Goal: Information Seeking & Learning: Understand process/instructions

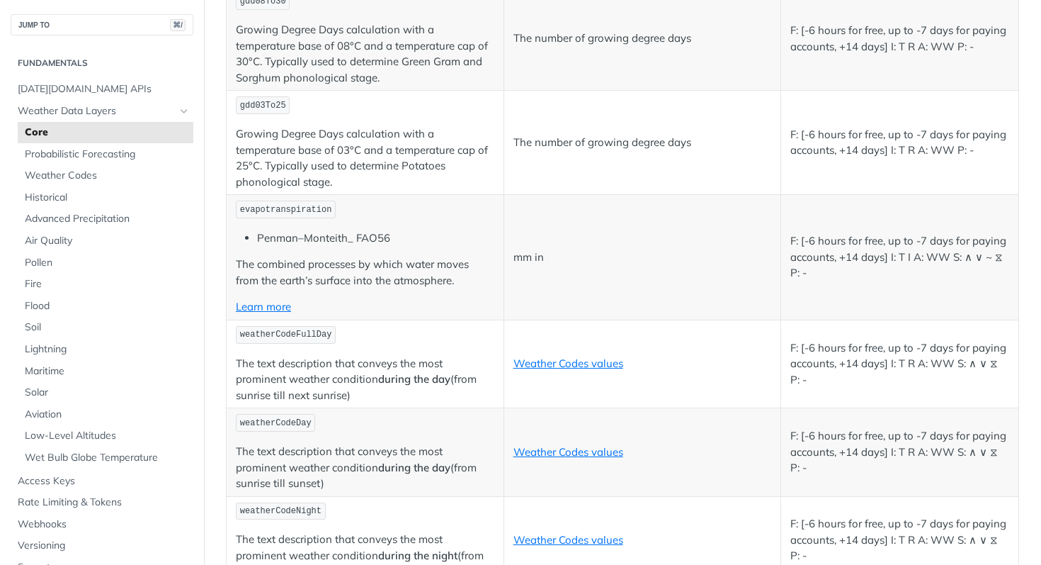
scroll to position [6723, 0]
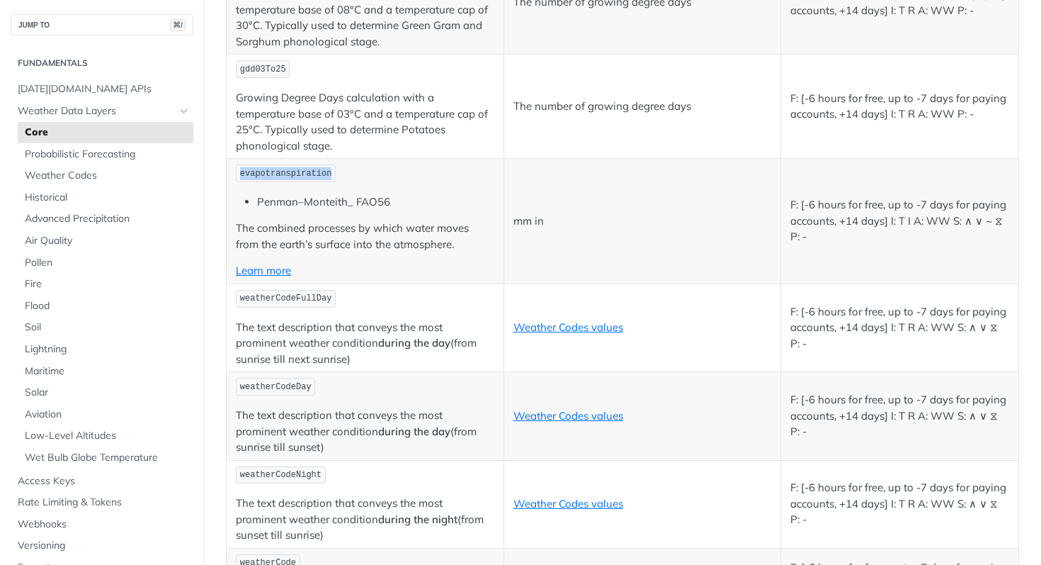
drag, startPoint x: 239, startPoint y: 174, endPoint x: 358, endPoint y: 171, distance: 119.0
click at [358, 171] on p "evapotranspiration" at bounding box center [365, 173] width 259 height 21
click at [407, 176] on p "evapotranspiration" at bounding box center [365, 173] width 259 height 21
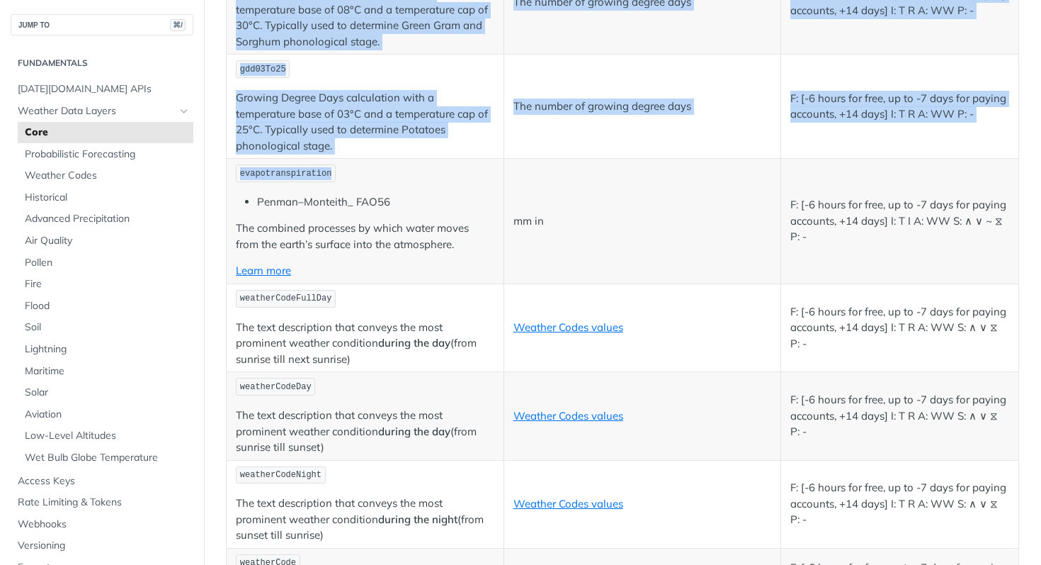
drag, startPoint x: 335, startPoint y: 173, endPoint x: 222, endPoint y: 174, distance: 112.6
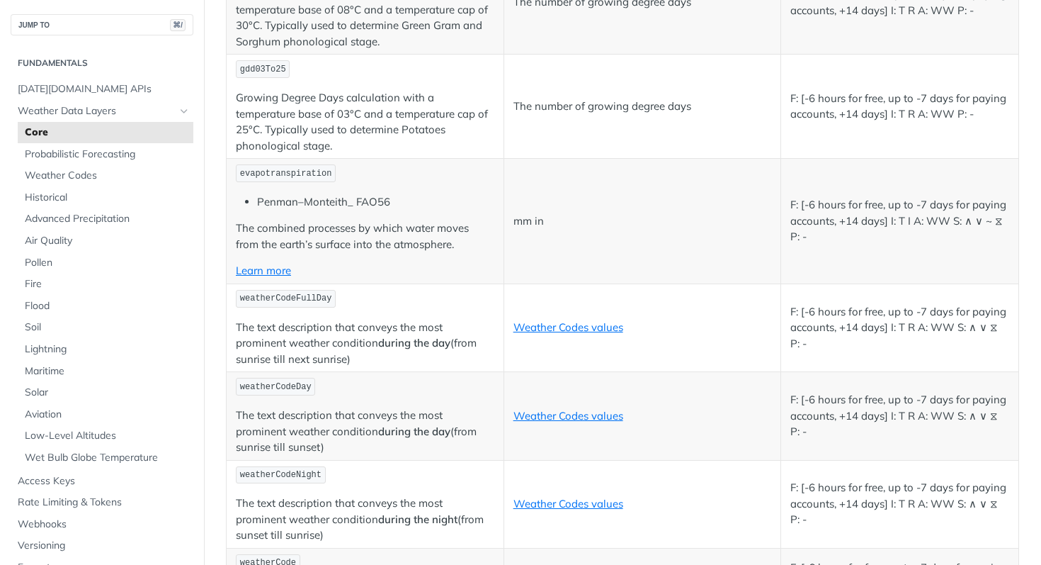
click at [399, 180] on p "evapotranspiration" at bounding box center [365, 173] width 259 height 21
click at [38, 329] on span "Soil" at bounding box center [107, 327] width 165 height 14
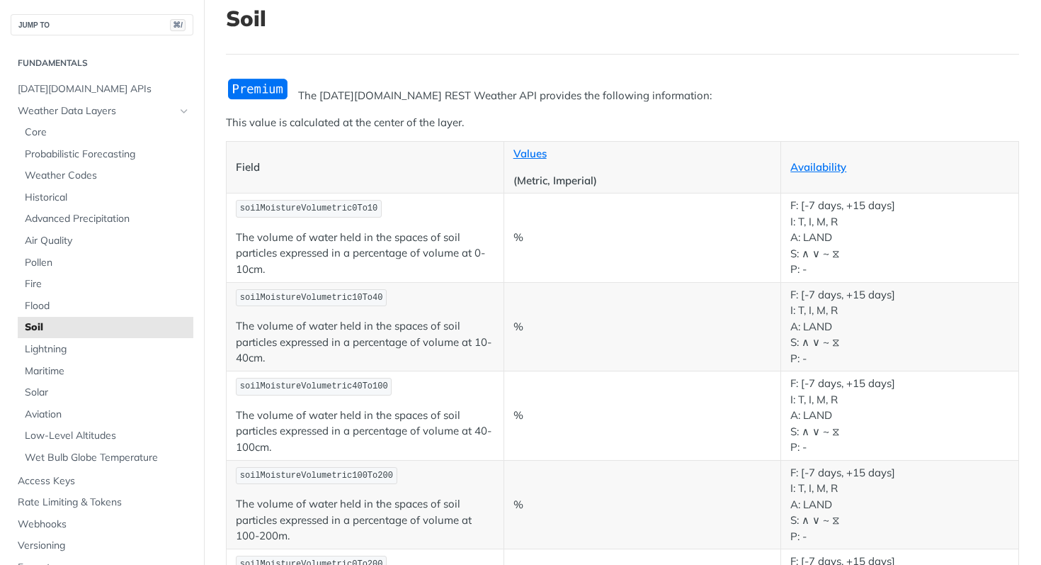
scroll to position [115, 0]
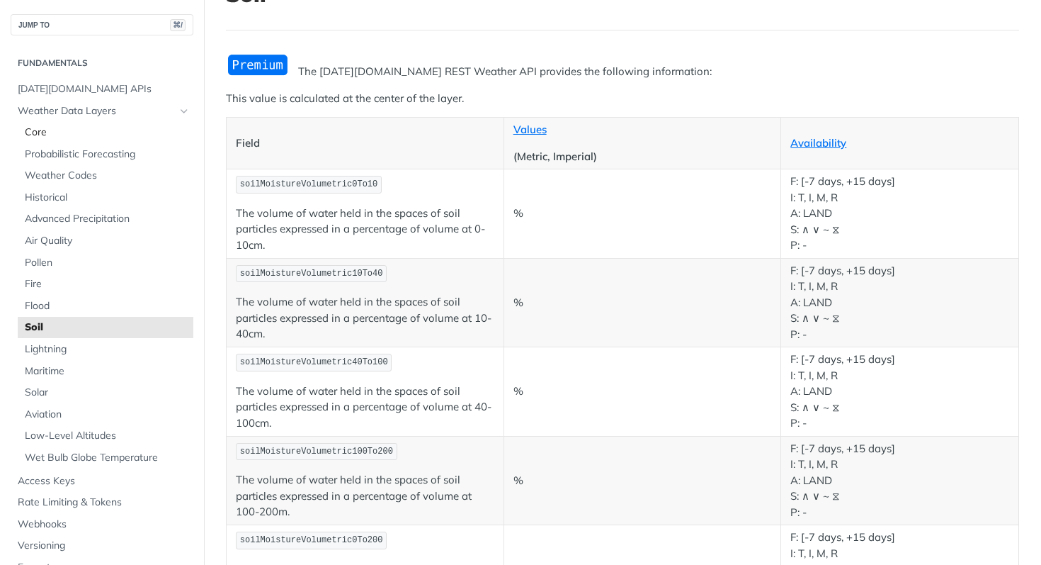
click at [46, 126] on span "Core" at bounding box center [107, 132] width 165 height 14
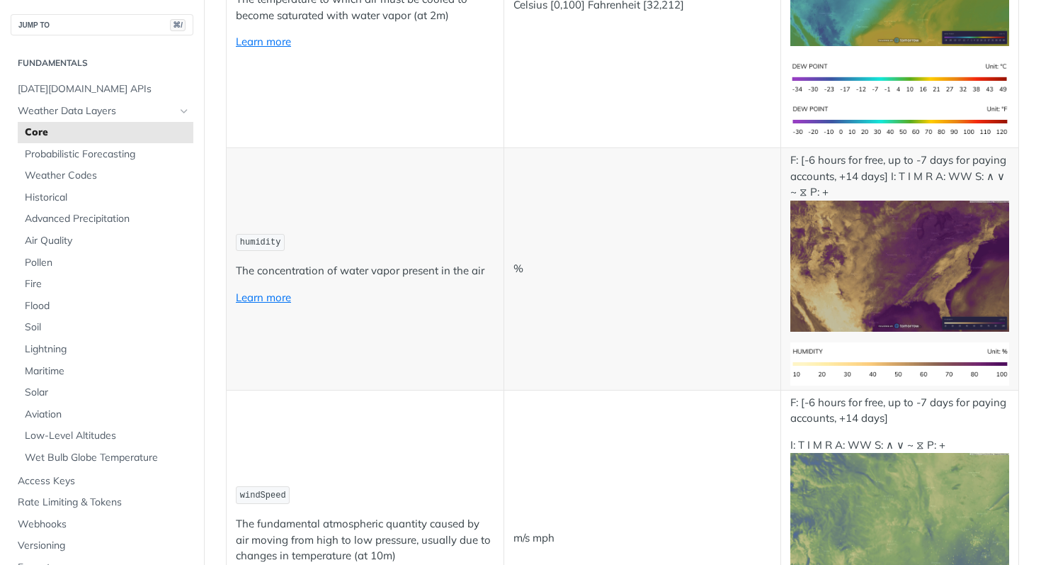
scroll to position [856, 0]
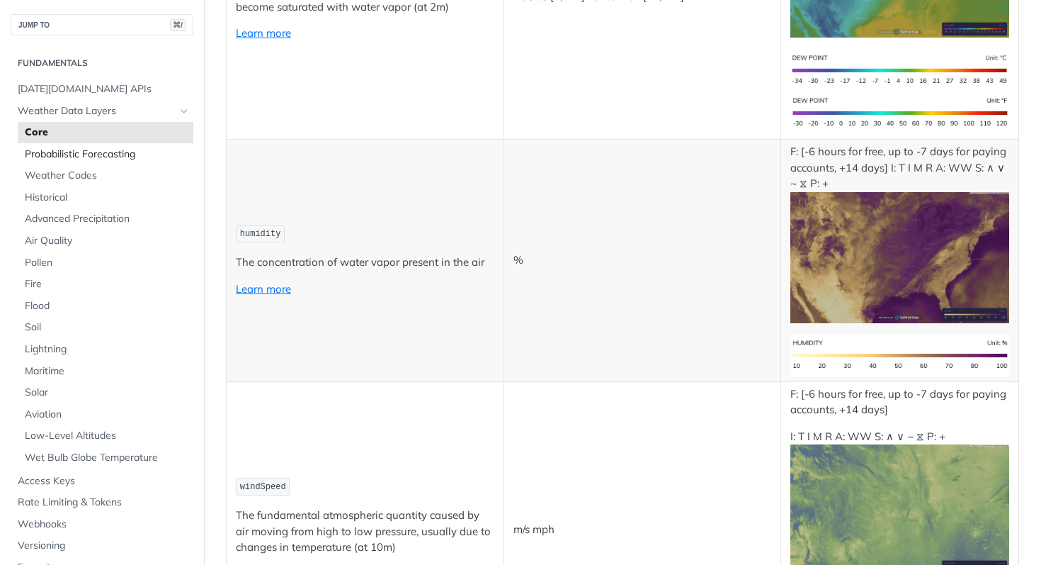
click at [112, 154] on span "Probabilistic Forecasting" at bounding box center [107, 154] width 165 height 14
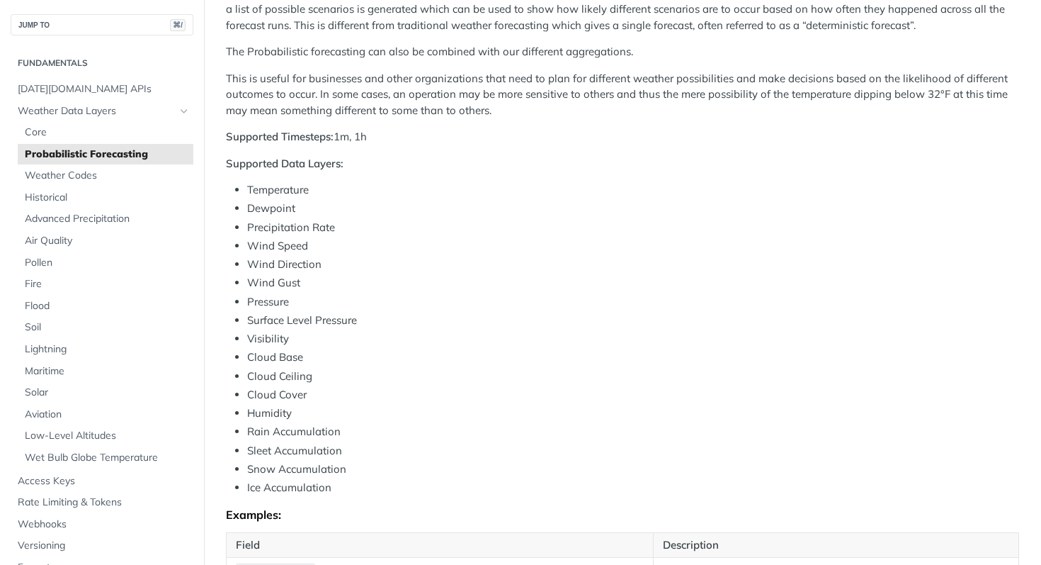
scroll to position [414, 0]
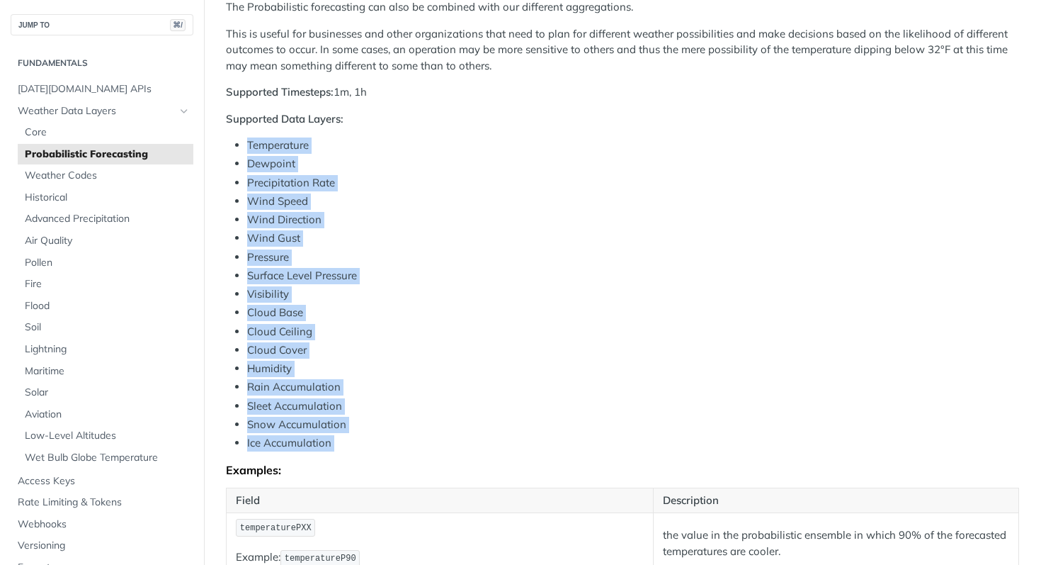
drag, startPoint x: 375, startPoint y: 455, endPoint x: 239, endPoint y: 142, distance: 341.3
click at [239, 142] on div "Tomorrow.io offers an API that predicts the weather using a special method call…" at bounding box center [622, 201] width 793 height 895
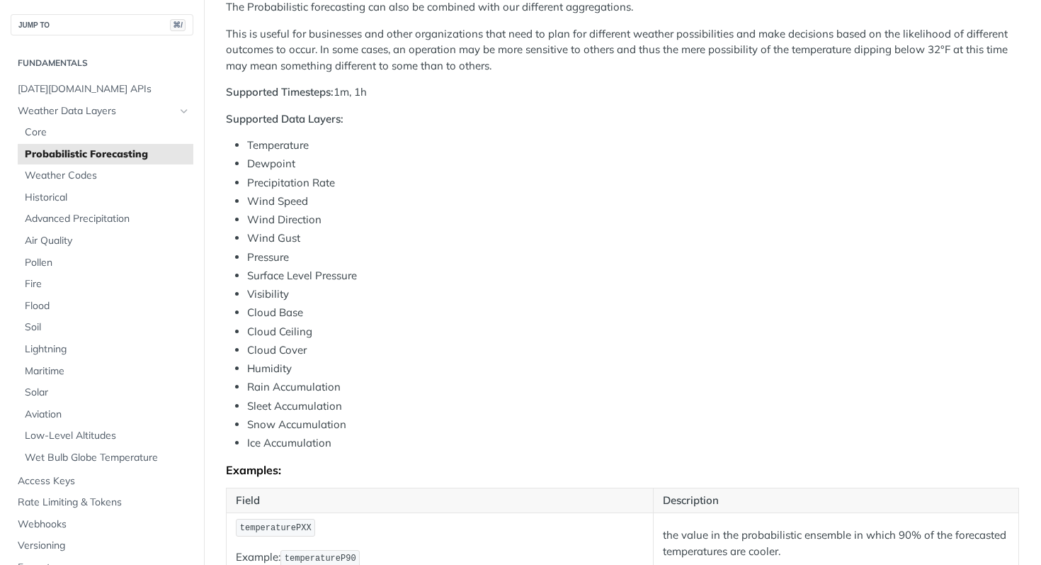
click at [477, 217] on li "Wind Direction" at bounding box center [633, 220] width 772 height 16
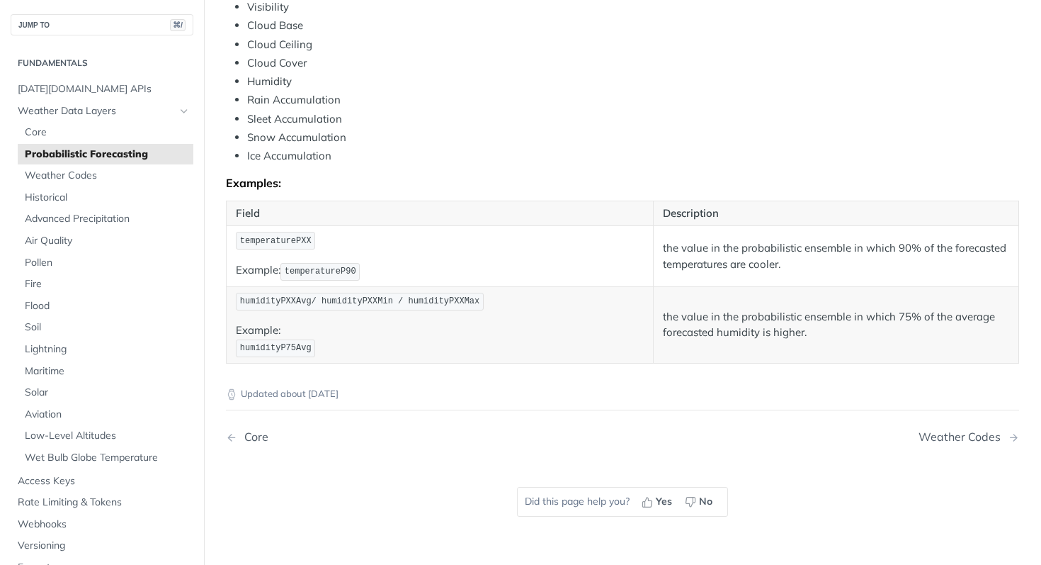
scroll to position [628, 0]
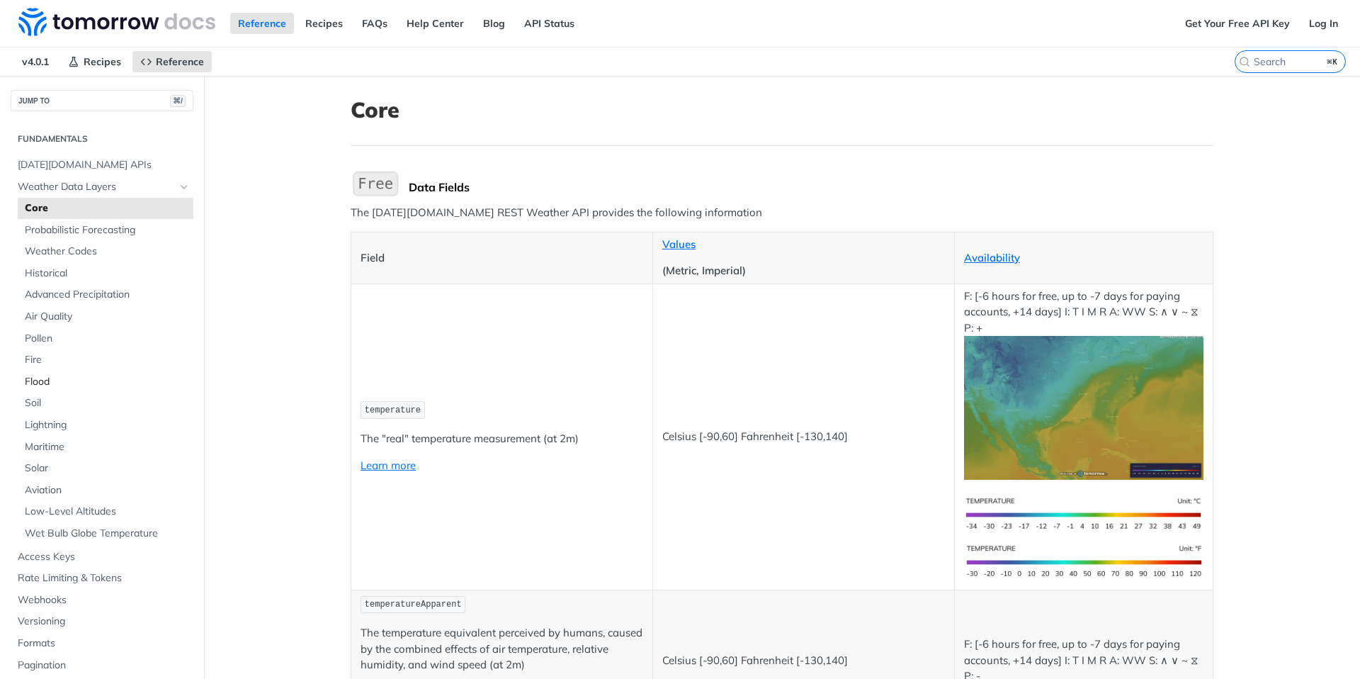
scroll to position [34, 0]
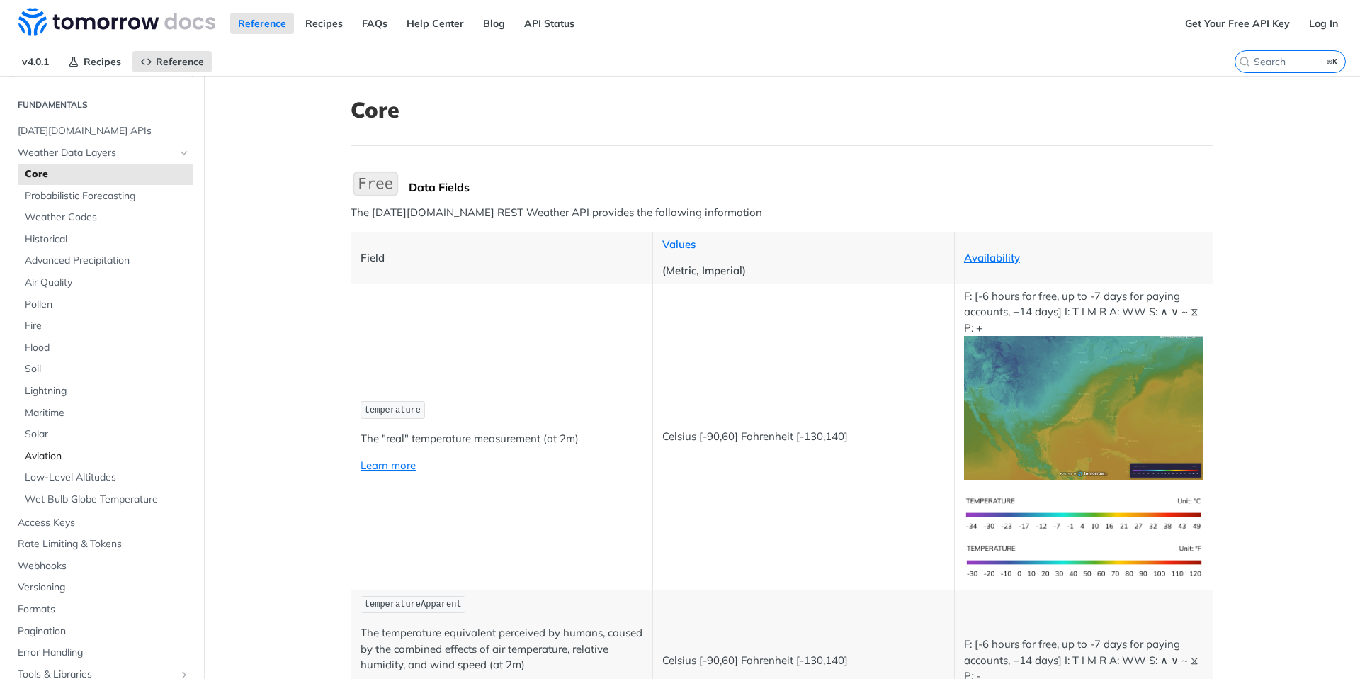
click at [52, 460] on span "Aviation" at bounding box center [107, 456] width 165 height 14
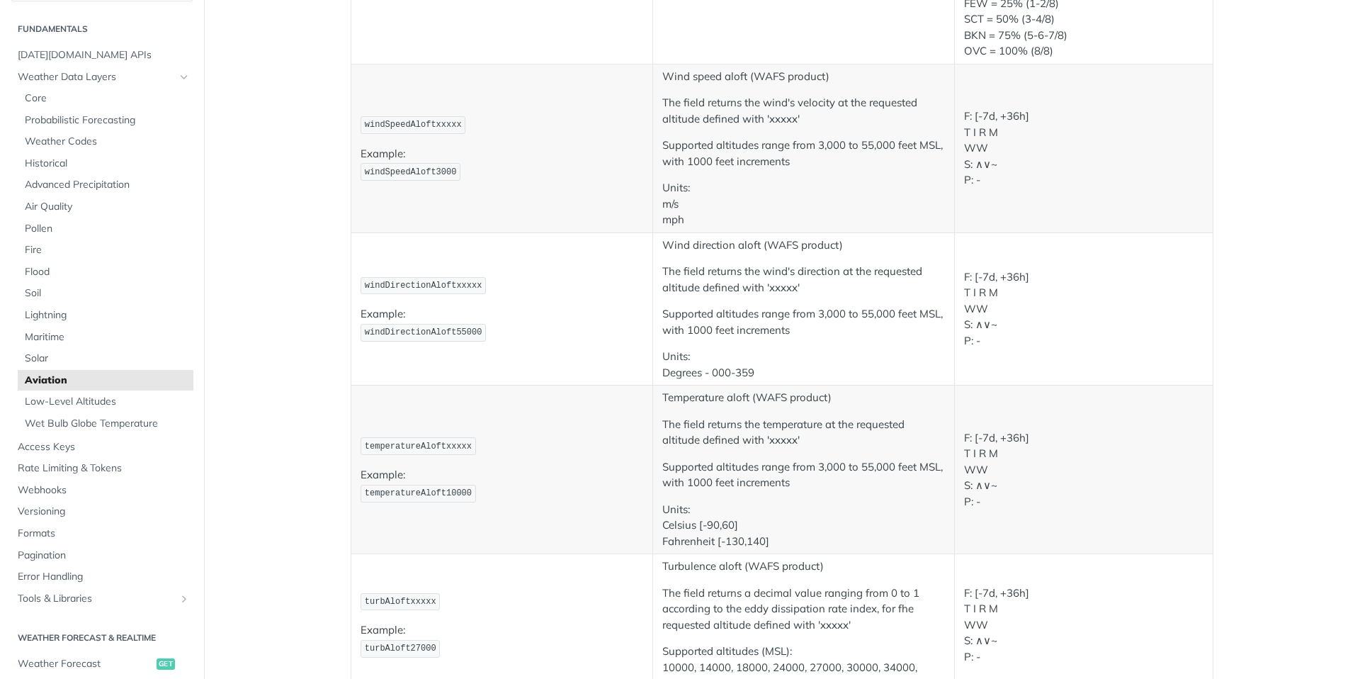
scroll to position [1441, 0]
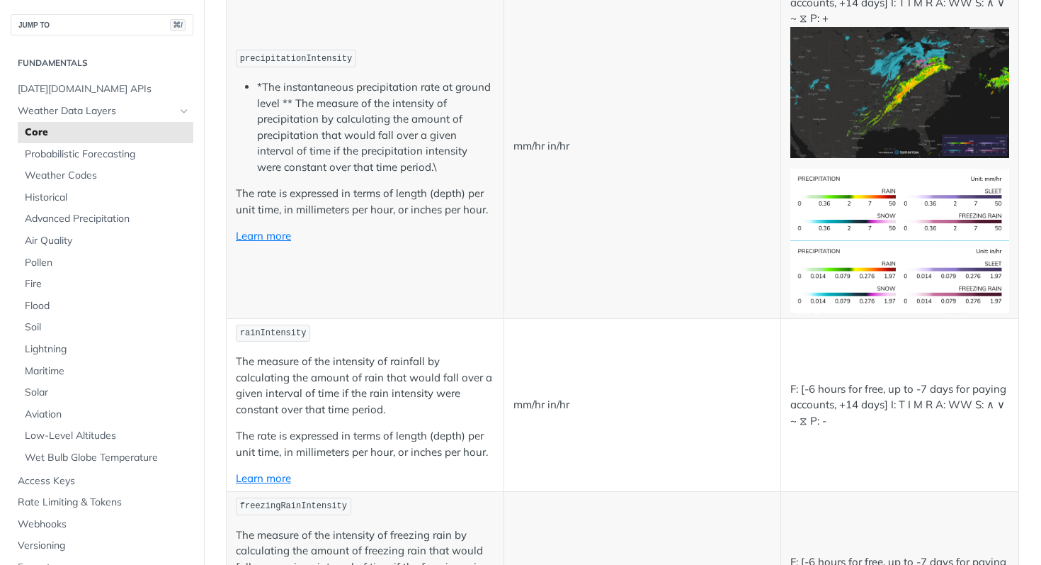
click at [937, 96] on img "Expand image" at bounding box center [899, 92] width 219 height 131
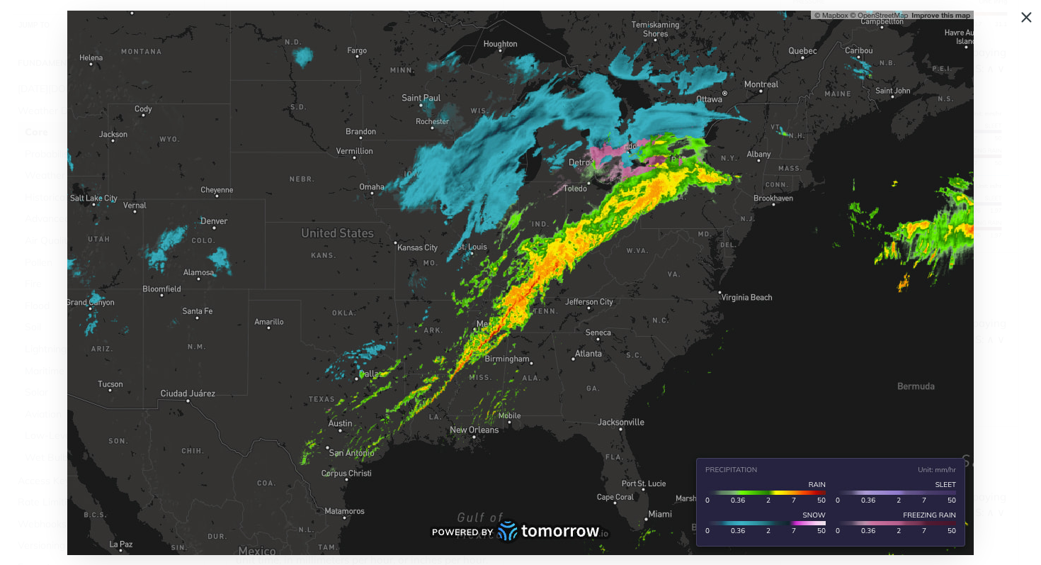
click at [1029, 17] on span "Collapse image" at bounding box center [520, 282] width 1041 height 565
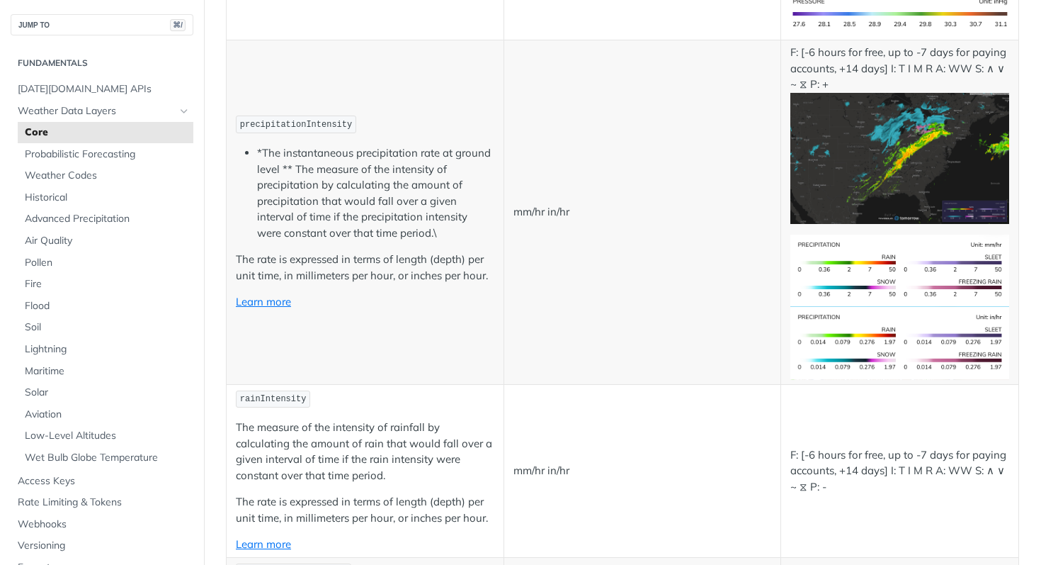
scroll to position [2453, 0]
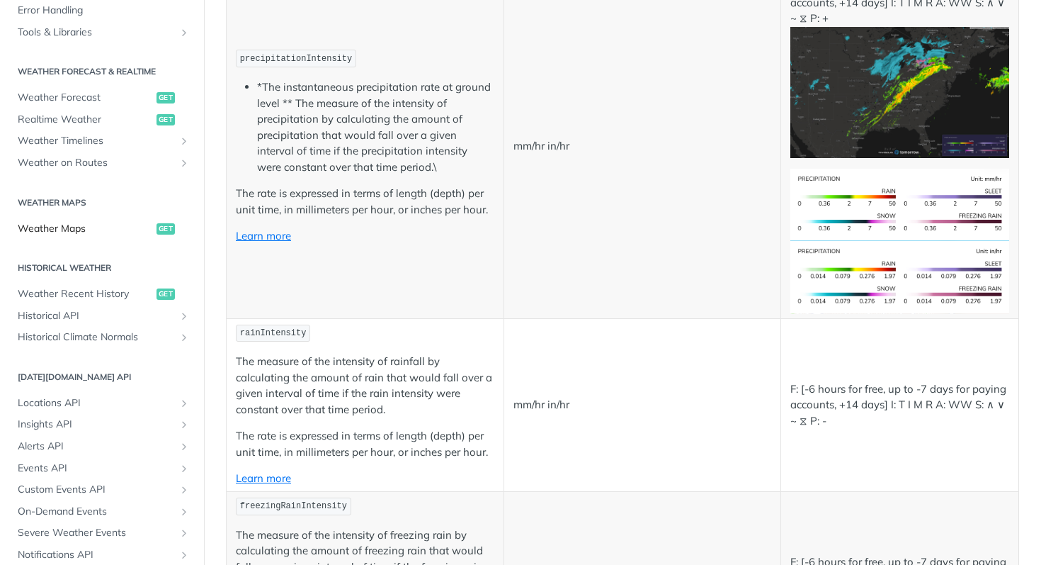
click at [88, 236] on link "Weather Maps get" at bounding box center [102, 228] width 183 height 21
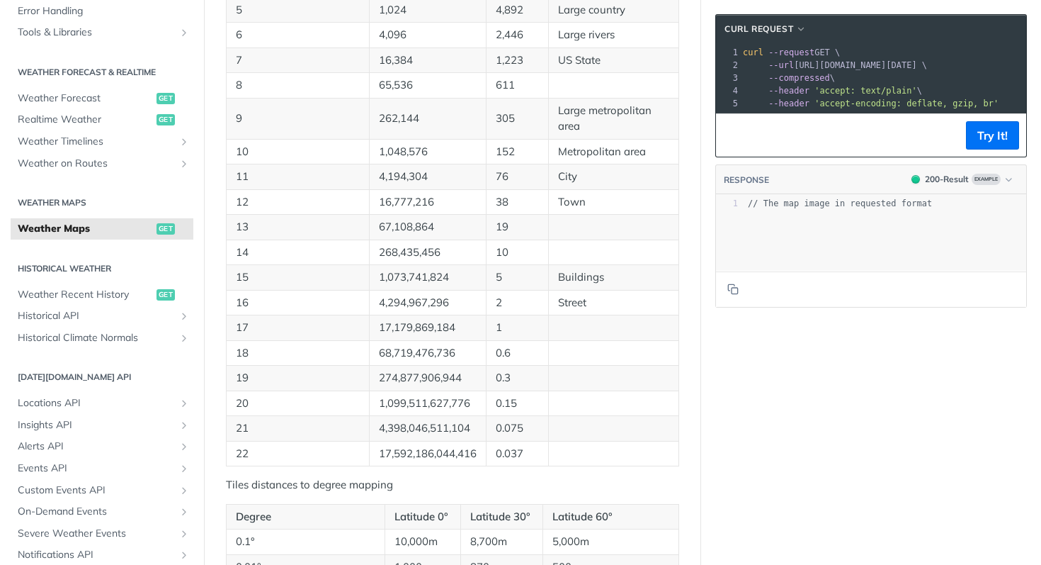
scroll to position [761, 0]
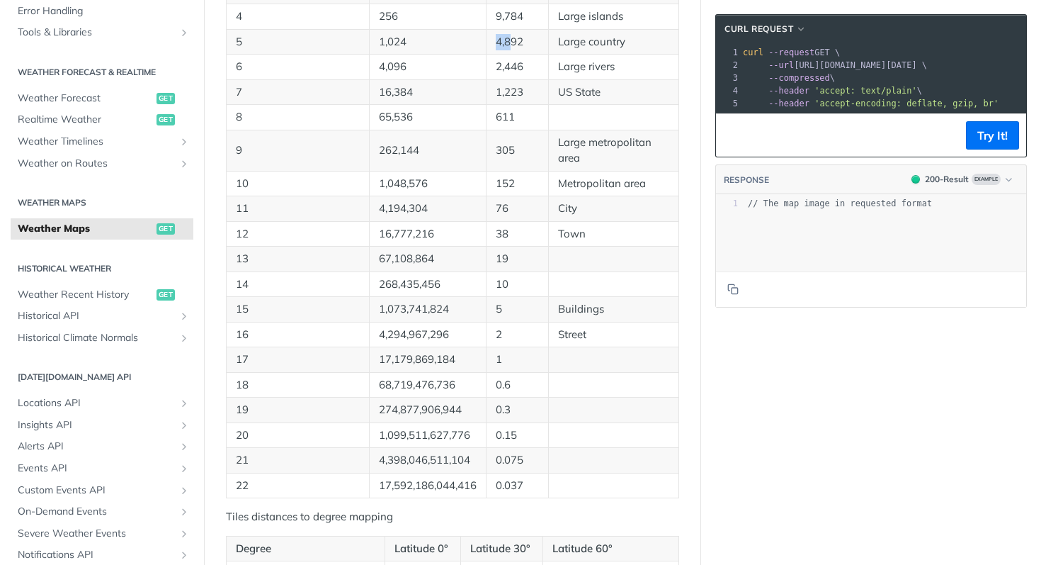
drag, startPoint x: 487, startPoint y: 229, endPoint x: 512, endPoint y: 229, distance: 25.5
click at [512, 55] on td "4,892" at bounding box center [518, 41] width 62 height 25
click at [547, 55] on td "4,892" at bounding box center [518, 41] width 62 height 25
drag, startPoint x: 535, startPoint y: 278, endPoint x: 486, endPoint y: 278, distance: 48.9
click at [486, 105] on tr "7 16,384 1,223 US State" at bounding box center [453, 91] width 453 height 25
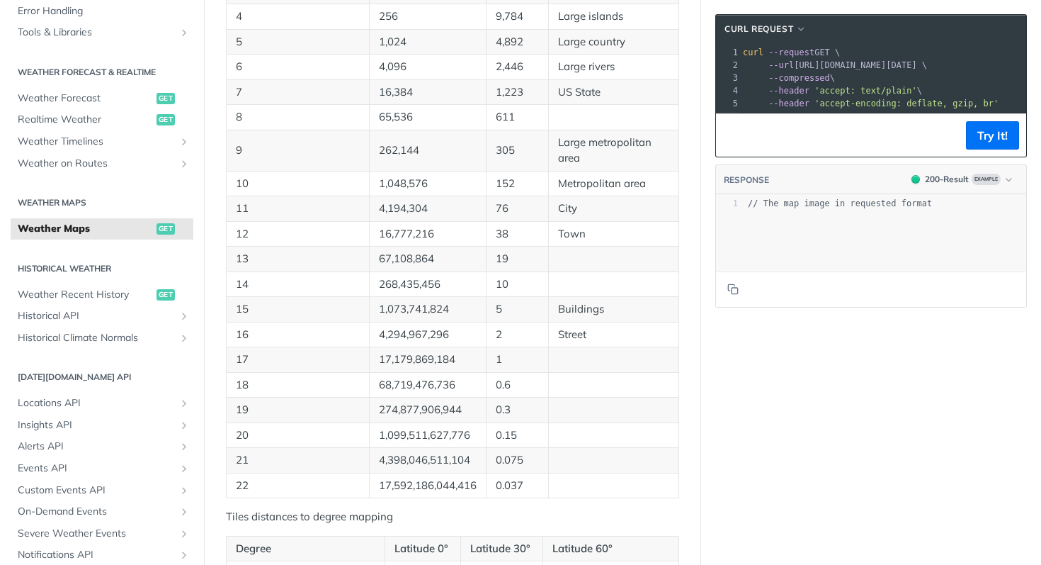
click at [487, 105] on td "1,223" at bounding box center [518, 91] width 62 height 25
drag, startPoint x: 432, startPoint y: 279, endPoint x: 346, endPoint y: 278, distance: 85.7
click at [346, 105] on tr "7 16,384 1,223 US State" at bounding box center [453, 91] width 453 height 25
click at [290, 105] on td "7" at bounding box center [298, 91] width 143 height 25
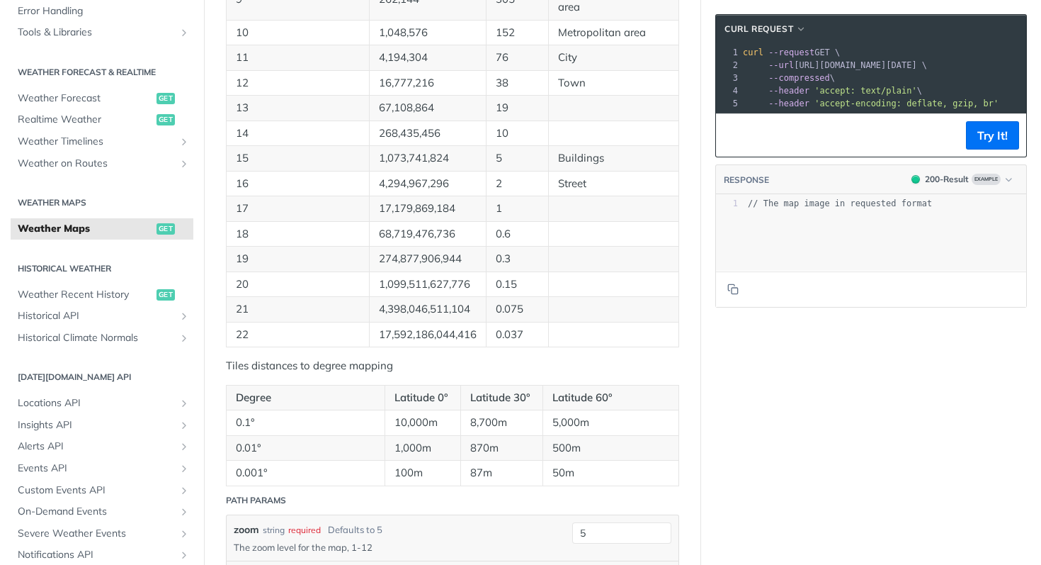
scroll to position [916, 0]
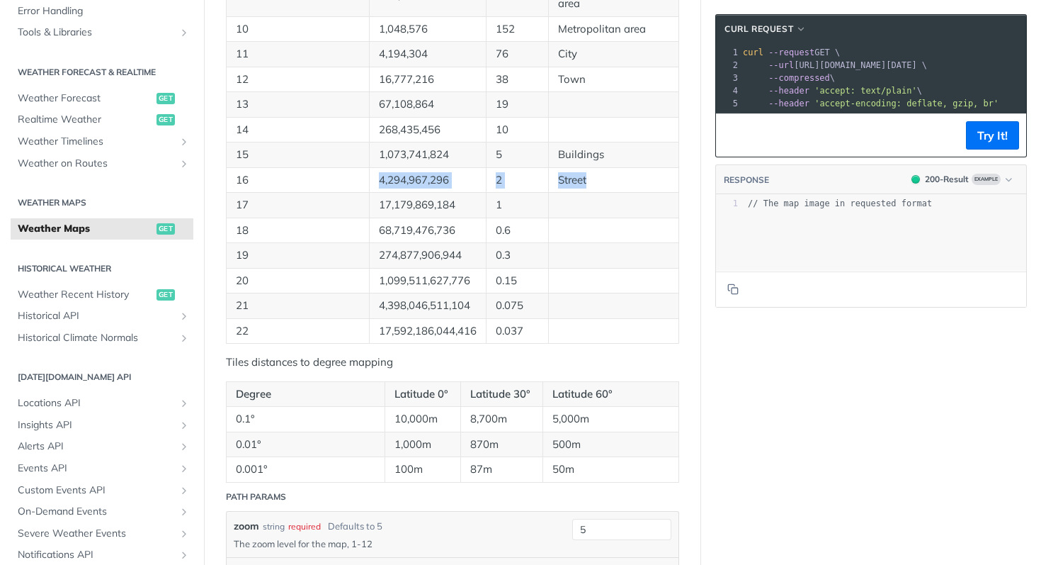
drag, startPoint x: 591, startPoint y: 376, endPoint x: 288, endPoint y: 376, distance: 303.9
click at [287, 193] on tr "16 4,294,967,296 2 Street" at bounding box center [453, 179] width 453 height 25
click at [611, 188] on p "Street" at bounding box center [613, 180] width 111 height 16
drag, startPoint x: 461, startPoint y: 370, endPoint x: 345, endPoint y: 370, distance: 116.2
click at [345, 193] on tr "16 4,294,967,296 2 Street" at bounding box center [453, 179] width 453 height 25
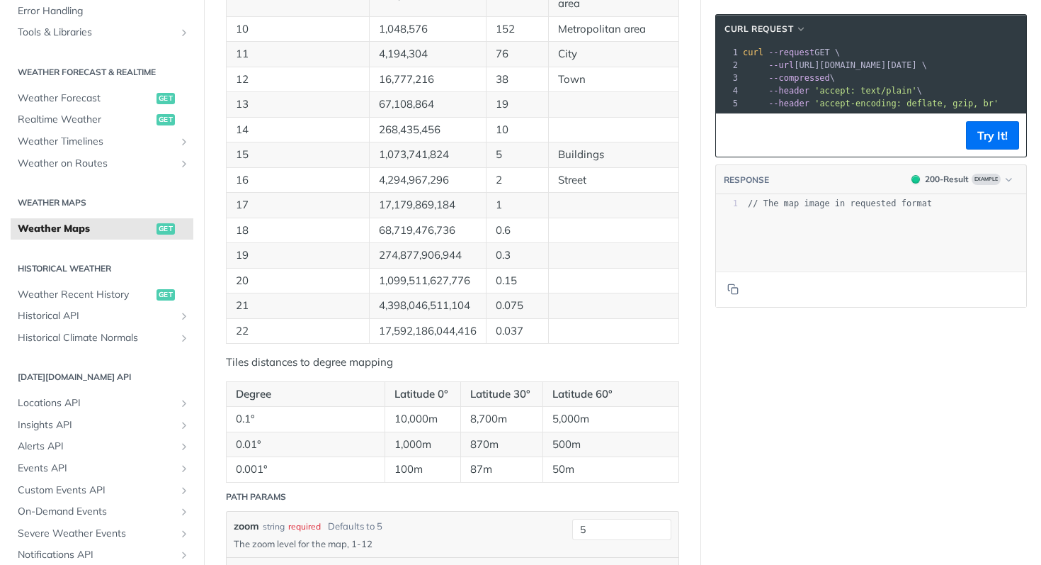
click at [428, 188] on p "4,294,967,296" at bounding box center [428, 180] width 98 height 16
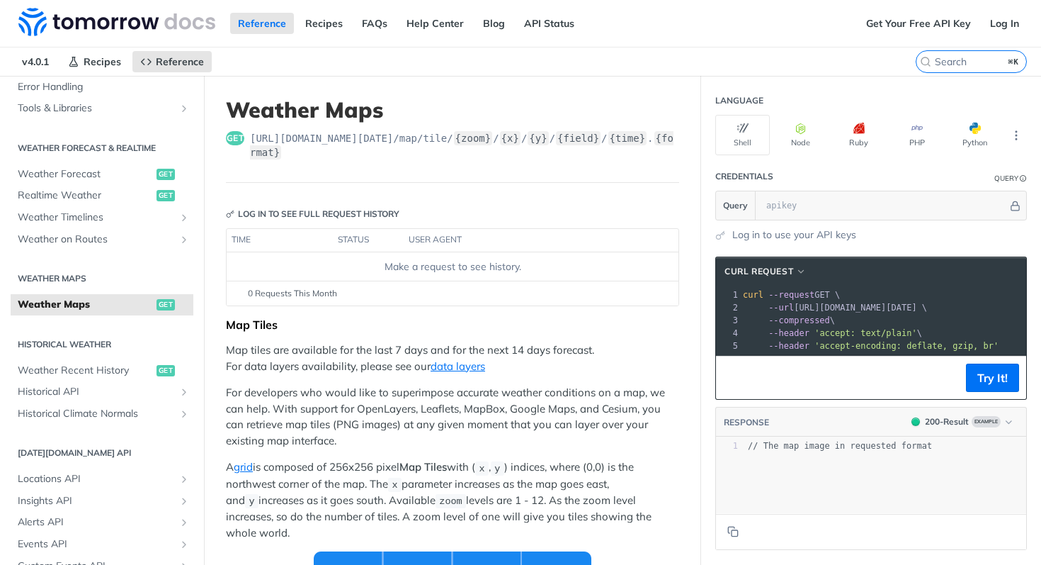
scroll to position [1, 0]
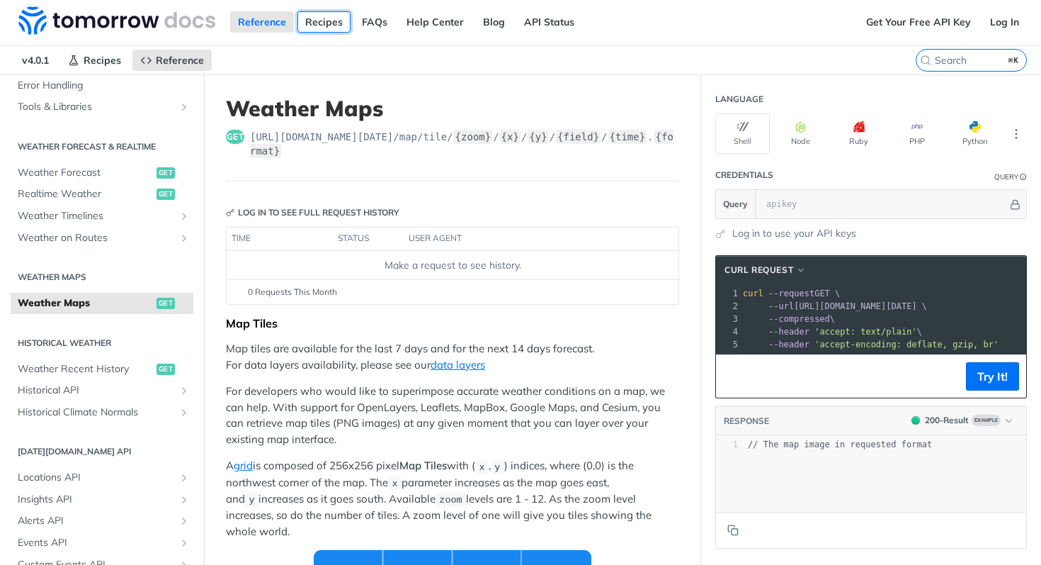
click at [327, 24] on link "Recipes" at bounding box center [323, 21] width 53 height 21
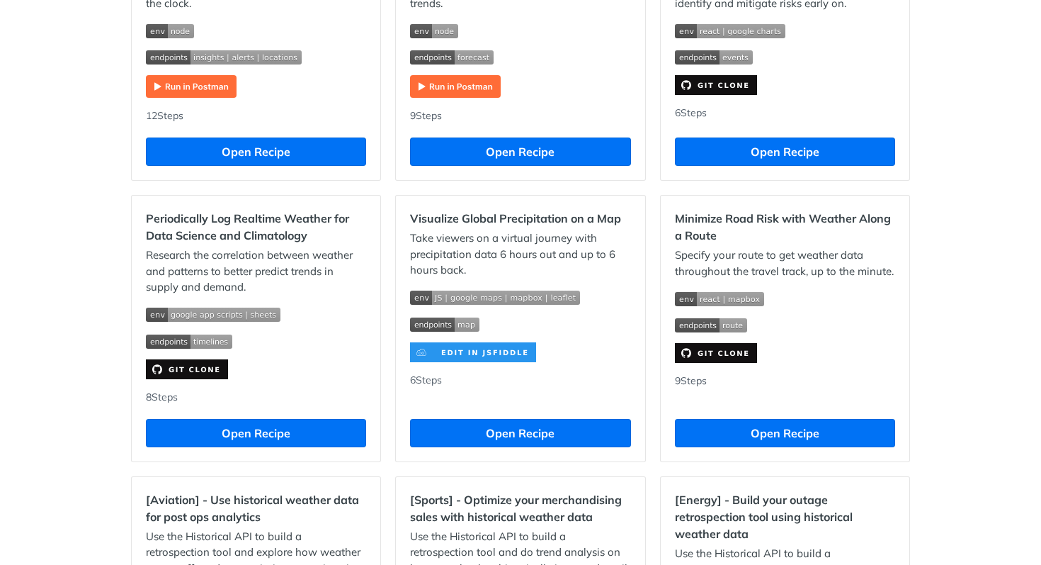
scroll to position [850, 0]
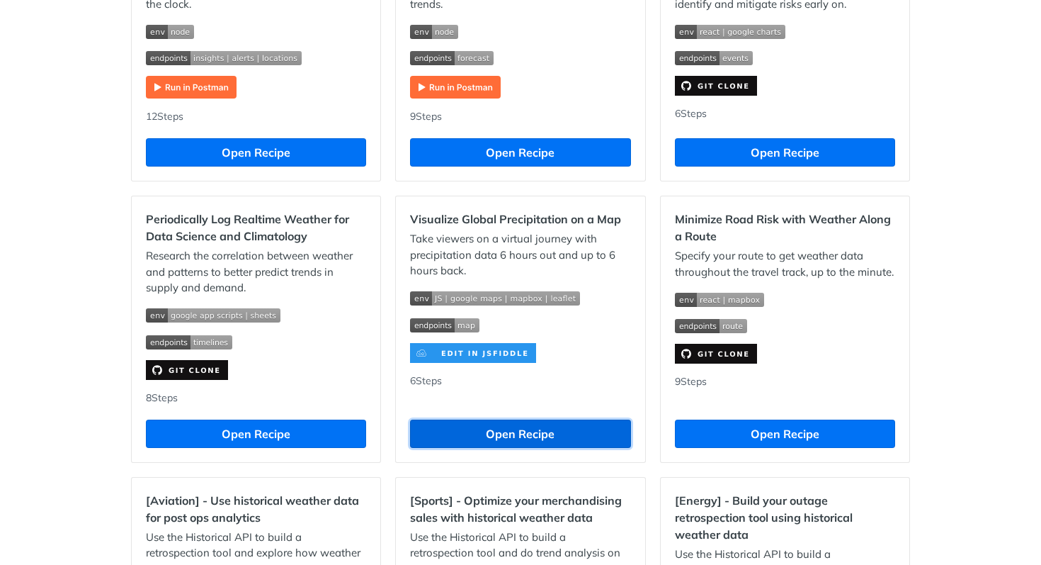
click at [545, 431] on button "Open Recipe" at bounding box center [520, 433] width 220 height 28
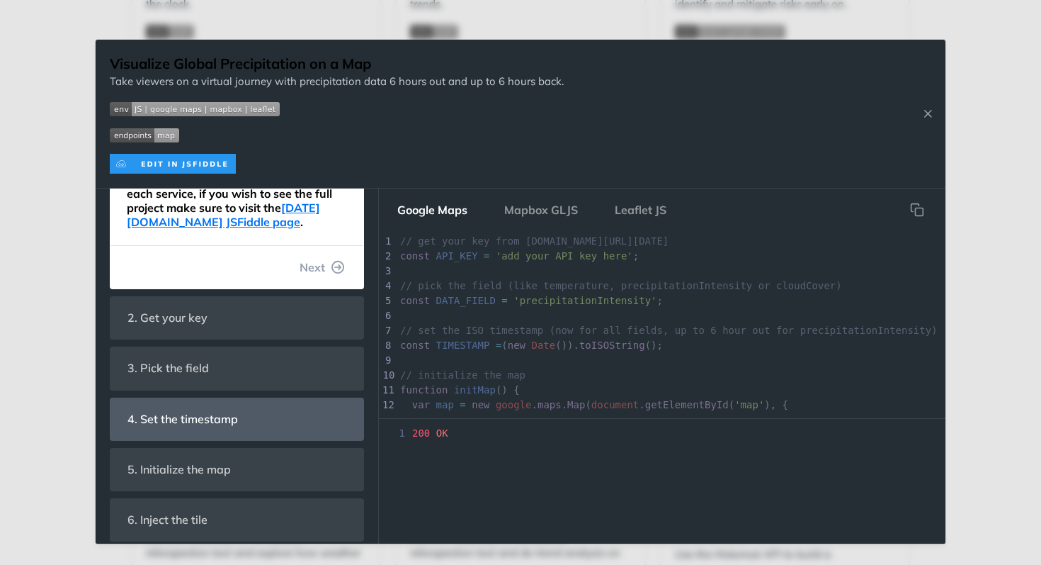
scroll to position [280, 0]
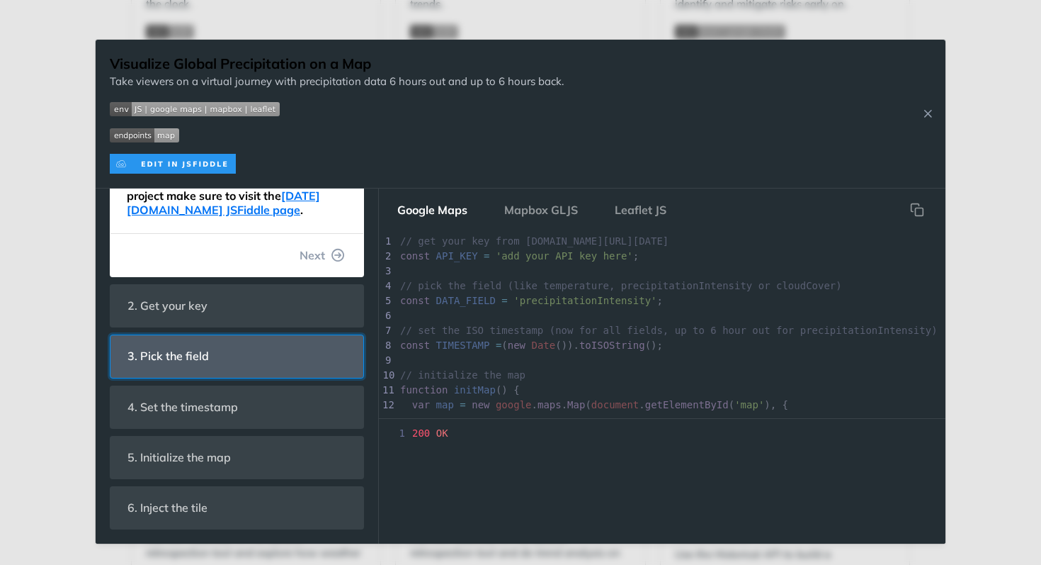
click at [246, 363] on header "3. Pick the field" at bounding box center [236, 356] width 253 height 42
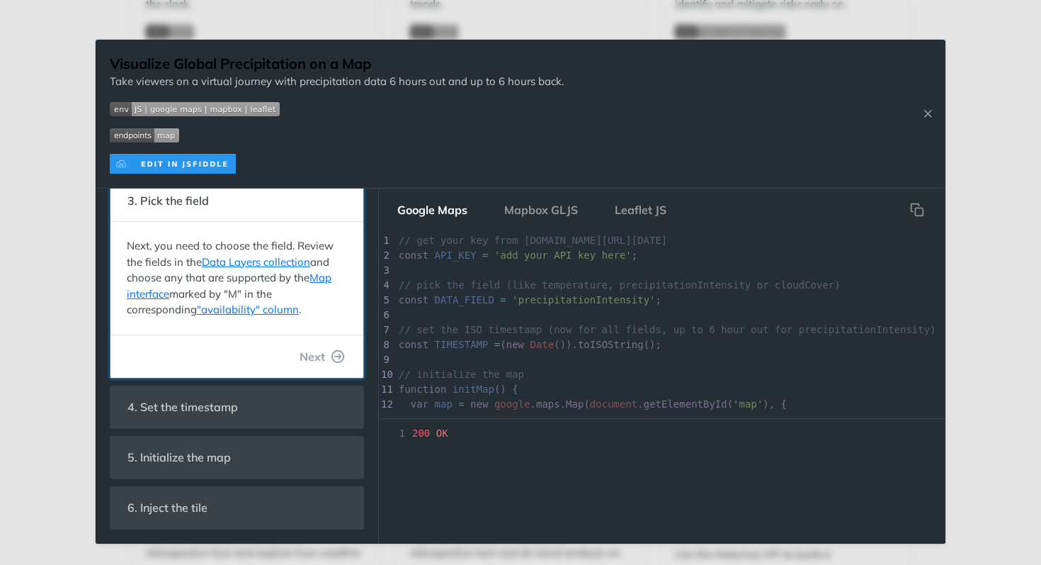
scroll to position [0, 0]
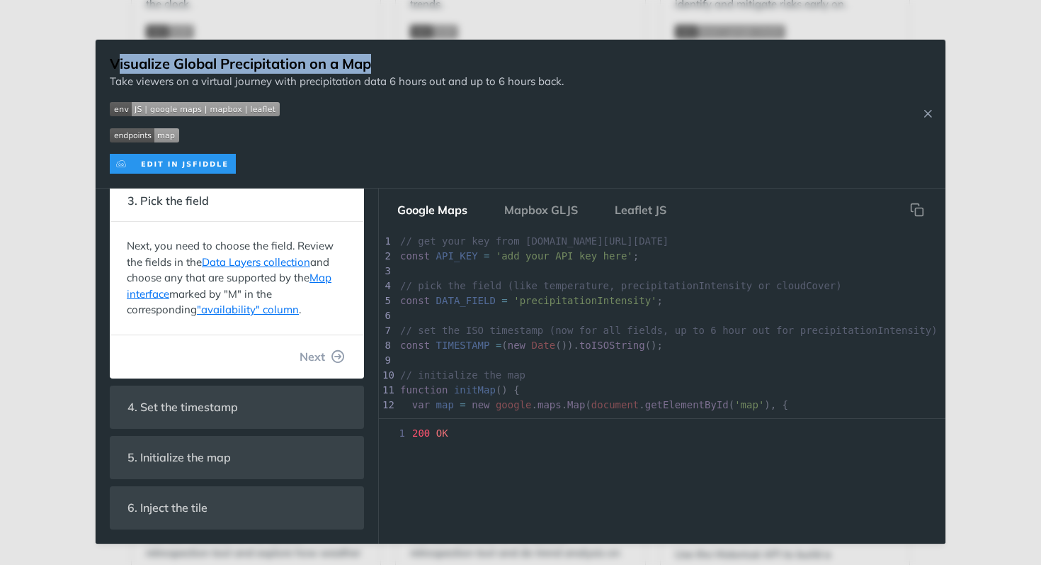
drag, startPoint x: 390, startPoint y: 63, endPoint x: 118, endPoint y: 69, distance: 272.8
click at [118, 69] on h1 "Visualize Global Precipitation on a Map" at bounding box center [337, 64] width 454 height 20
click at [591, 256] on span "'add your API key here'" at bounding box center [564, 255] width 137 height 11
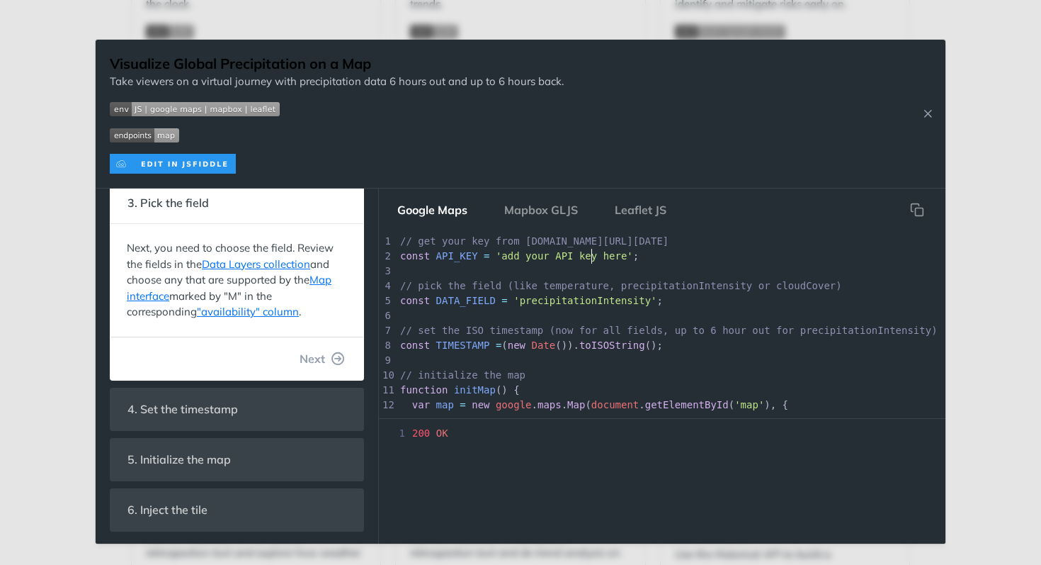
scroll to position [98, 0]
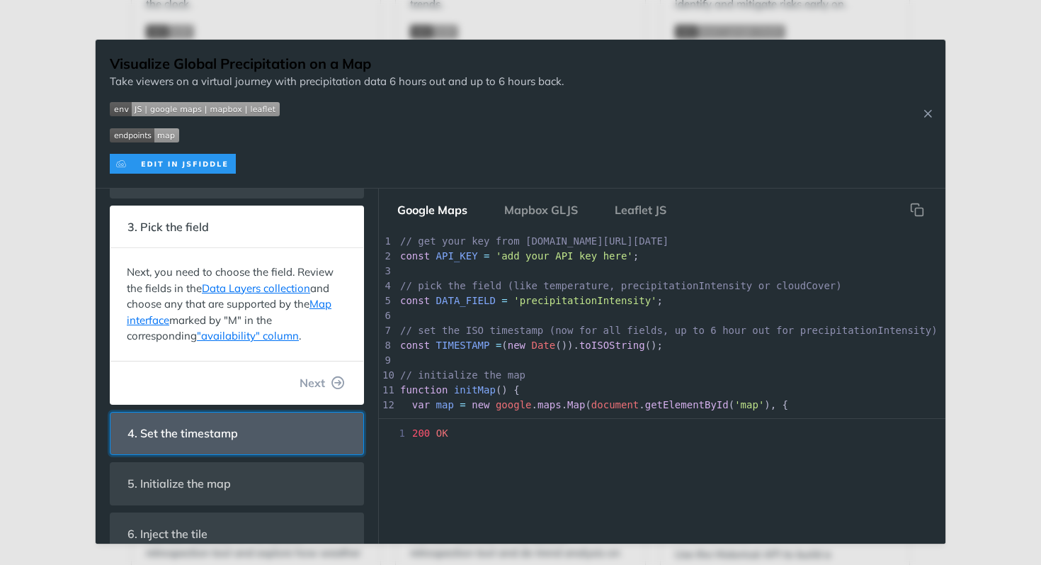
click at [234, 442] on span "4. Set the timestamp" at bounding box center [183, 433] width 130 height 28
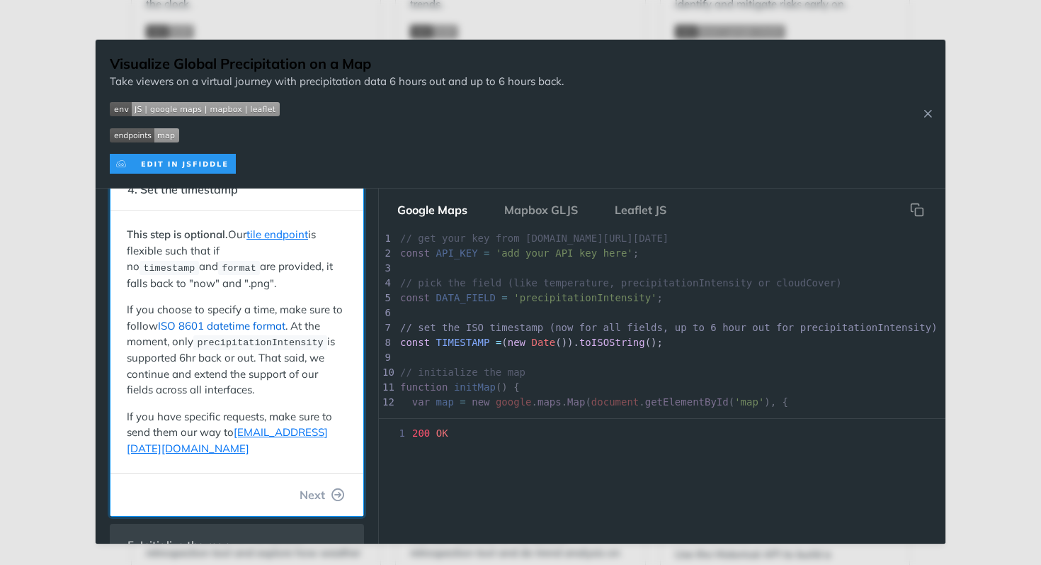
scroll to position [257, 0]
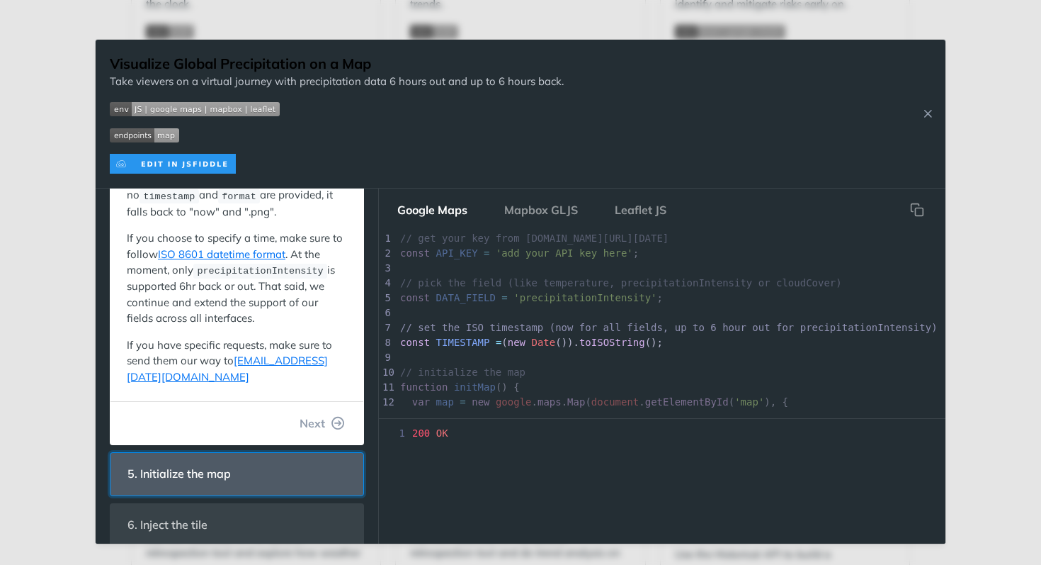
click at [212, 465] on span "5. Initialize the map" at bounding box center [179, 474] width 123 height 28
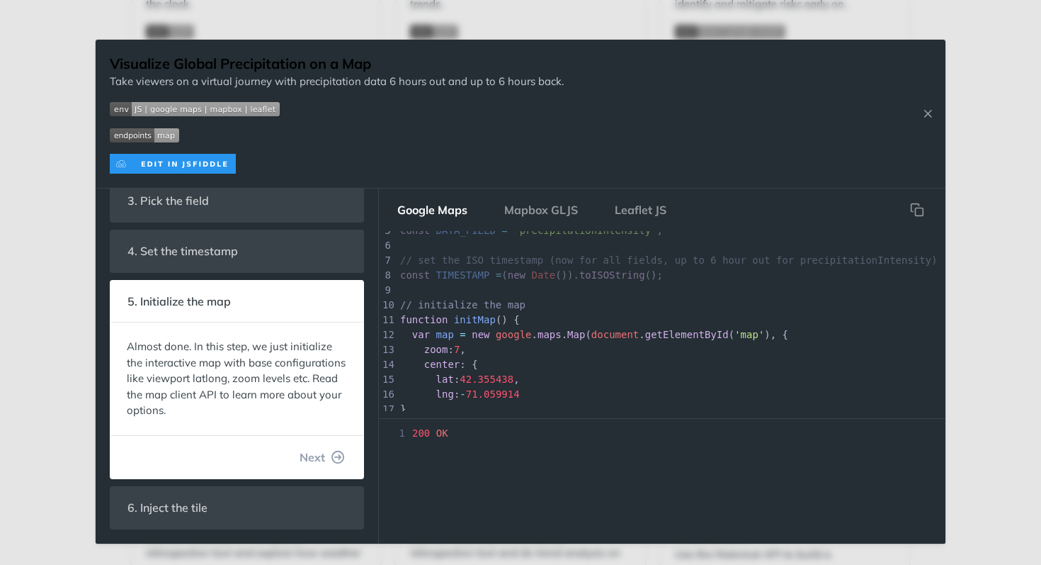
scroll to position [4, 0]
type textarea "7,"
drag, startPoint x: 459, startPoint y: 351, endPoint x: 492, endPoint y: 351, distance: 32.6
click at [492, 351] on pre "zoom : 7 ," at bounding box center [770, 349] width 746 height 15
click at [543, 348] on pre "zoom : 7 ," at bounding box center [770, 349] width 746 height 15
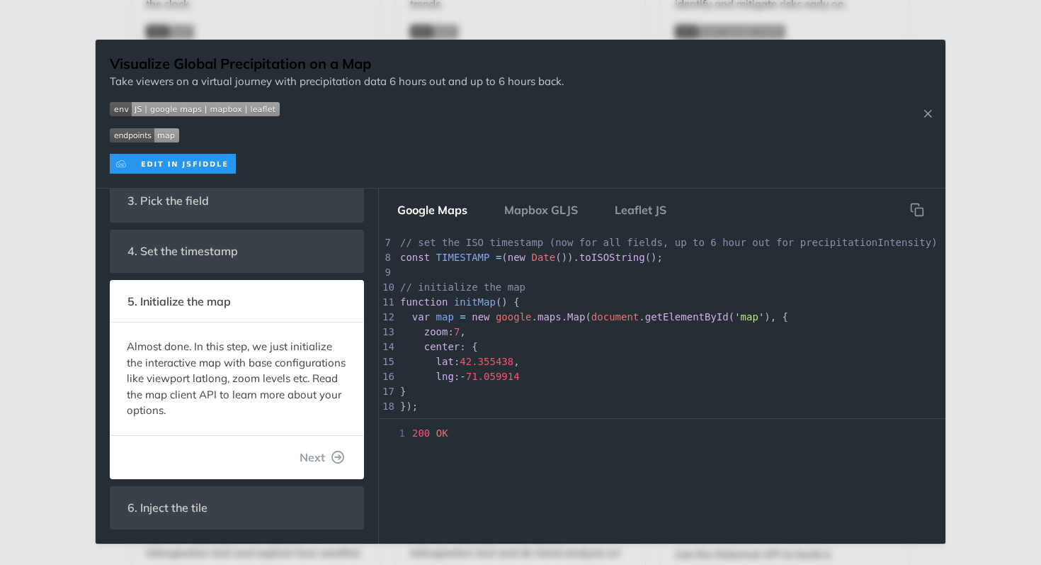
scroll to position [0, 0]
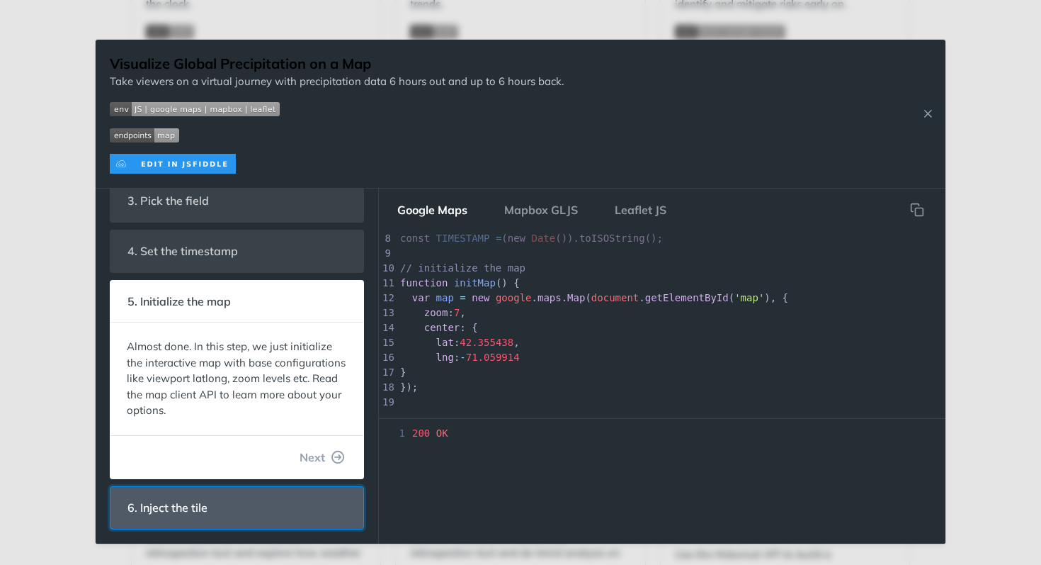
click at [184, 509] on span "6. Inject the tile" at bounding box center [168, 508] width 100 height 28
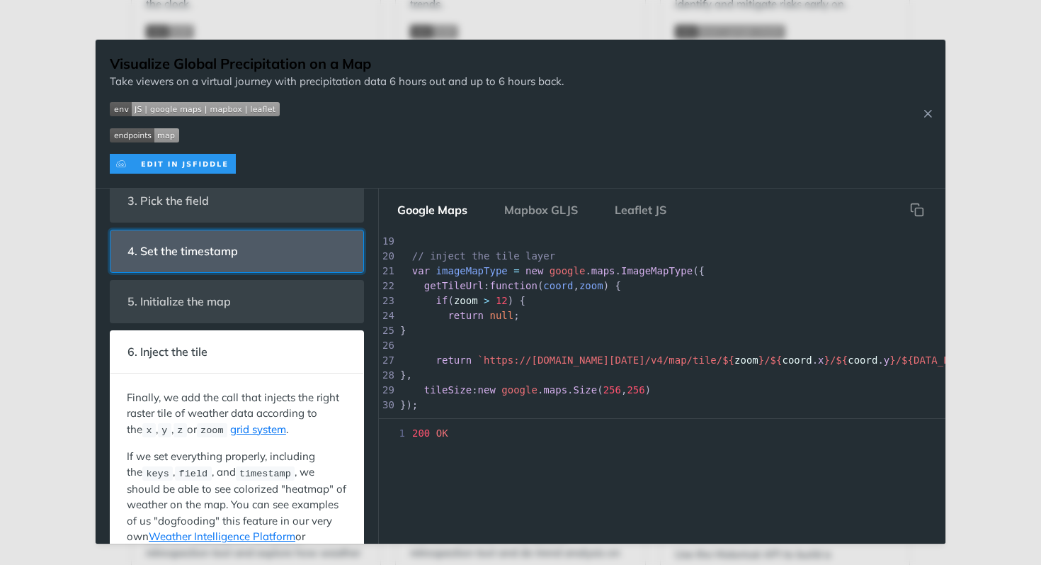
click at [277, 266] on header "4. Set the timestamp" at bounding box center [236, 251] width 253 height 42
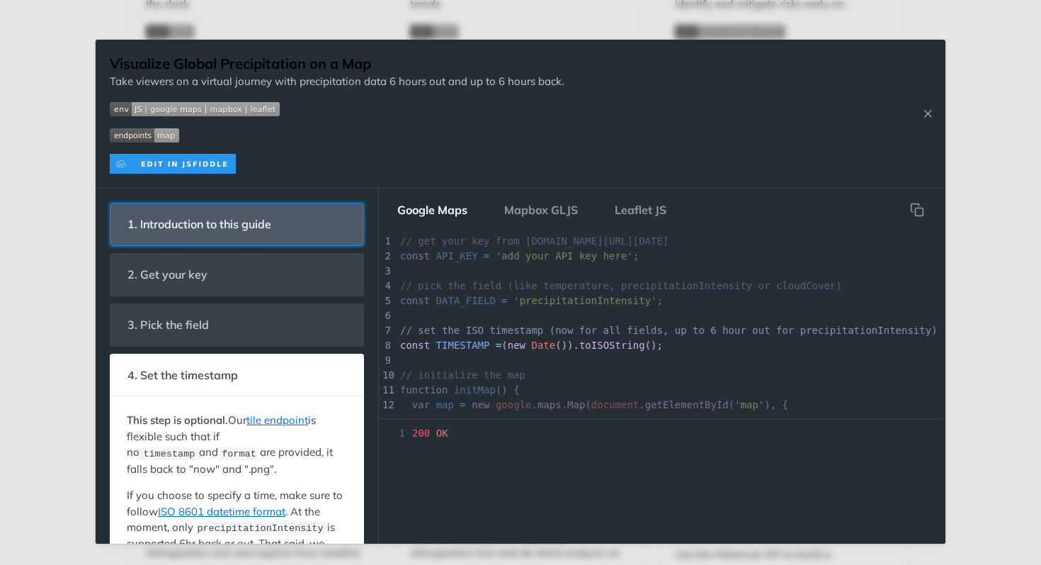
click at [244, 230] on span "1. Introduction to this guide" at bounding box center [200, 224] width 164 height 28
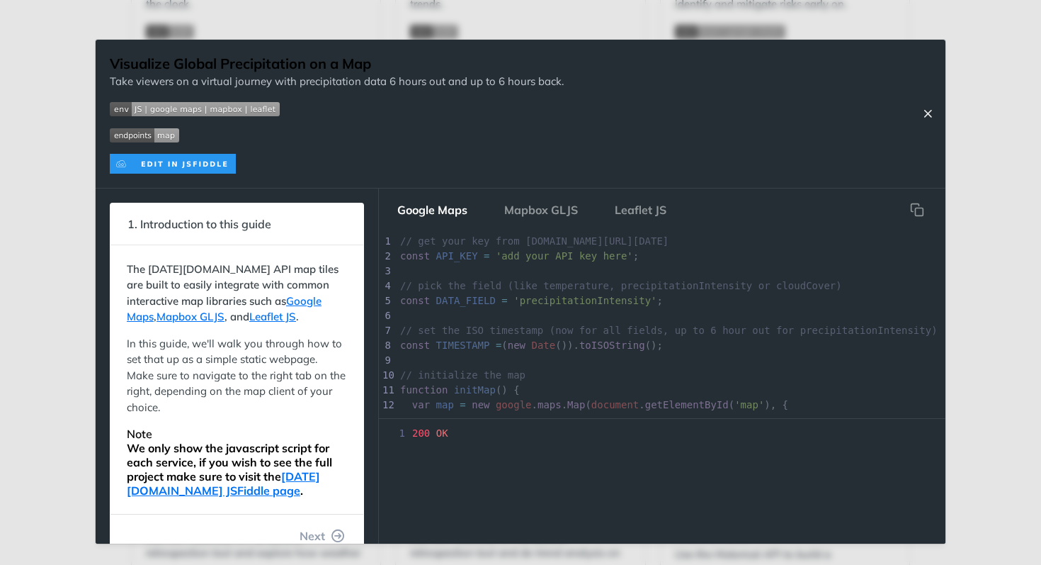
click at [927, 110] on icon "Close Recipe" at bounding box center [928, 113] width 13 height 13
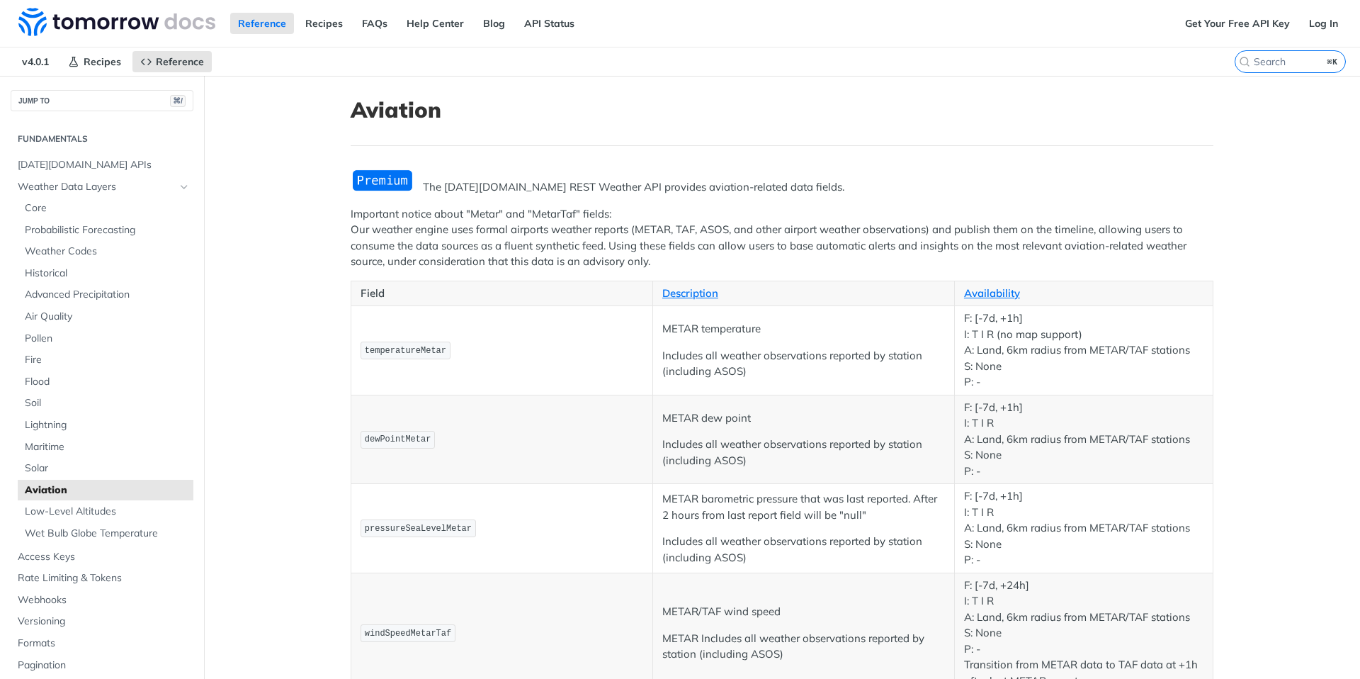
scroll to position [34, 0]
